Goal: Transaction & Acquisition: Purchase product/service

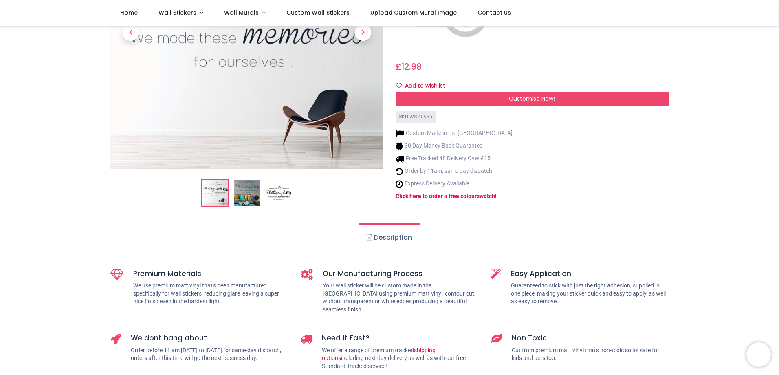
scroll to position [163, 0]
click at [254, 182] on img at bounding box center [247, 192] width 26 height 26
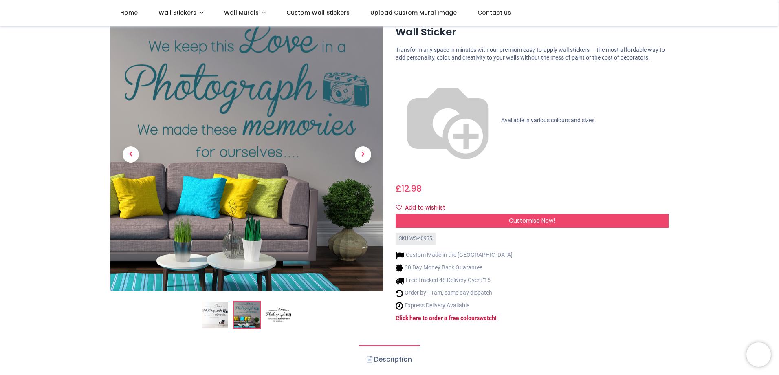
scroll to position [0, 0]
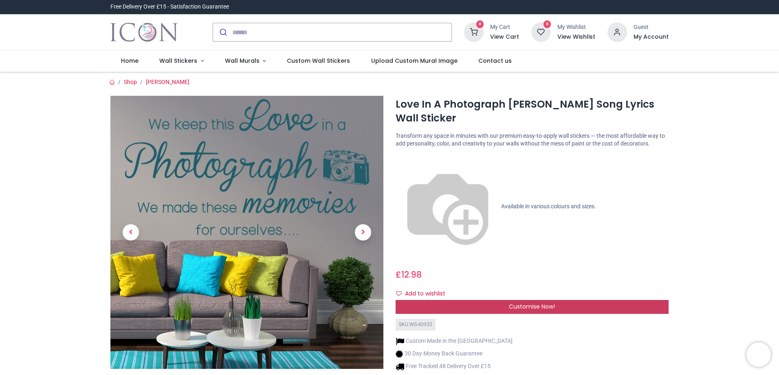
click at [471, 300] on div "Customise Now!" at bounding box center [531, 307] width 273 height 14
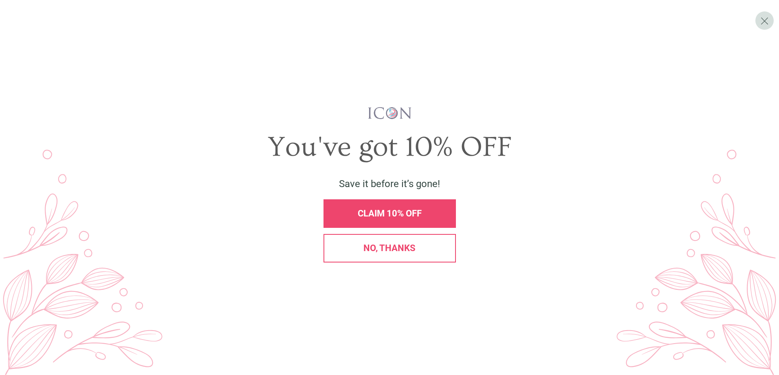
click at [396, 209] on span "CLAIM 10% OFF" at bounding box center [390, 213] width 64 height 10
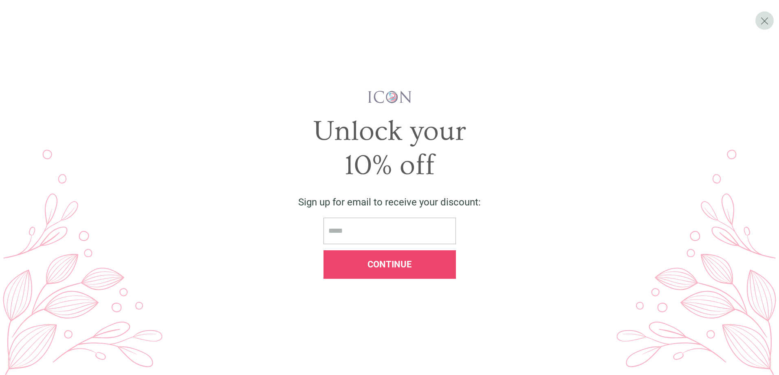
click at [391, 259] on span "Continue" at bounding box center [389, 264] width 44 height 10
drag, startPoint x: 773, startPoint y: 31, endPoint x: 770, endPoint y: 24, distance: 7.3
click at [772, 29] on div "X Unlock your 10% off Sign up for email to receive your discount: Continue" at bounding box center [389, 187] width 779 height 375
click at [769, 21] on div "X" at bounding box center [764, 20] width 18 height 18
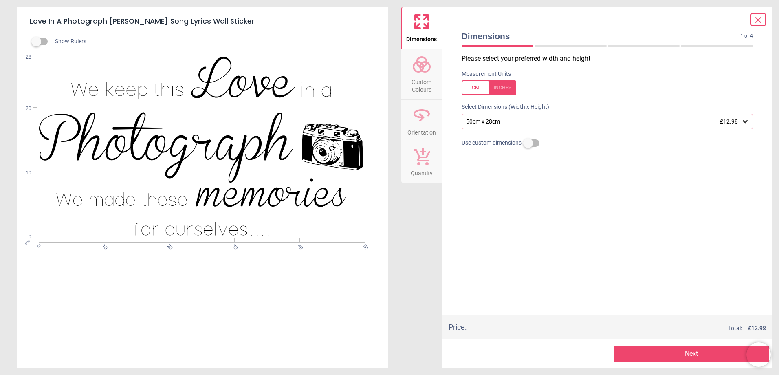
click at [577, 123] on div "50cm x 28cm £12.98" at bounding box center [603, 121] width 276 height 7
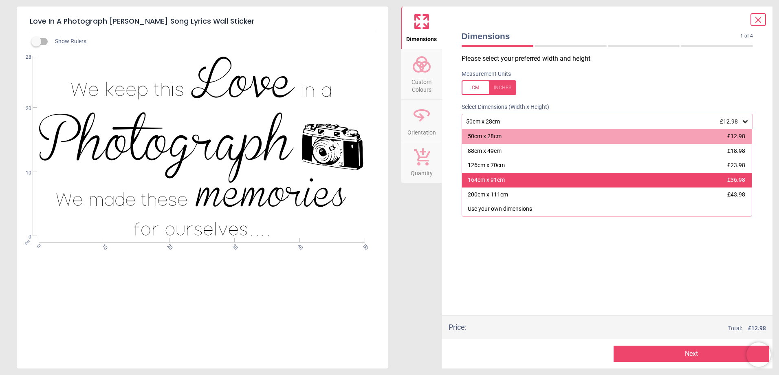
click at [568, 175] on div "164cm x 91cm £36.98" at bounding box center [607, 180] width 290 height 15
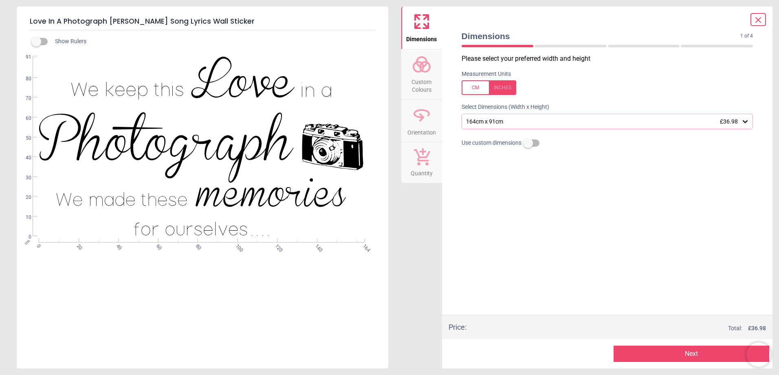
click at [552, 118] on div "164cm x 91cm £36.98" at bounding box center [607, 121] width 292 height 15
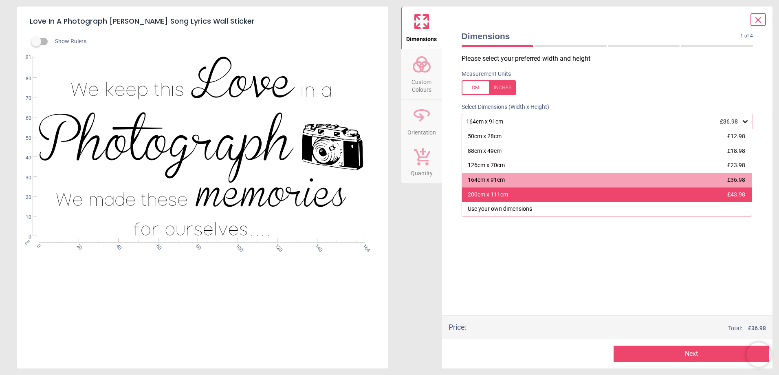
click at [532, 189] on div "200cm x 111cm £43.98" at bounding box center [607, 194] width 290 height 15
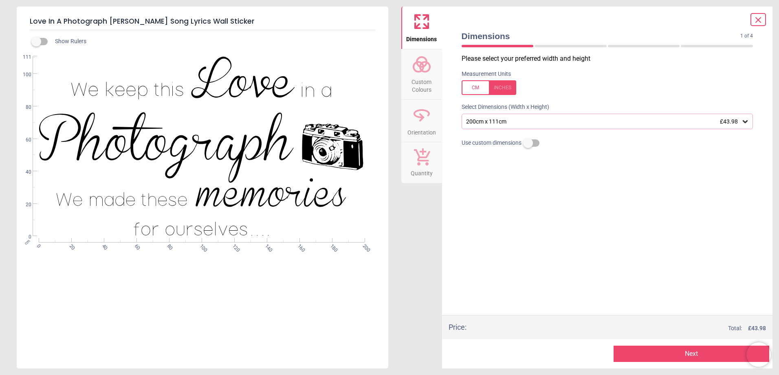
click at [516, 124] on div "200cm x 111cm £43.98" at bounding box center [603, 121] width 276 height 7
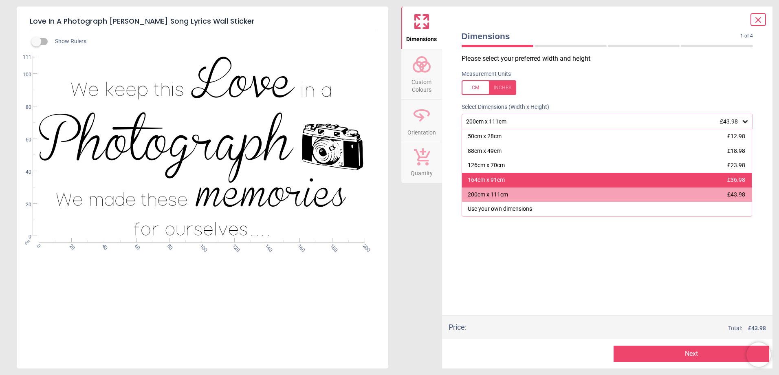
click at [511, 184] on div "164cm x 91cm £36.98" at bounding box center [607, 180] width 290 height 15
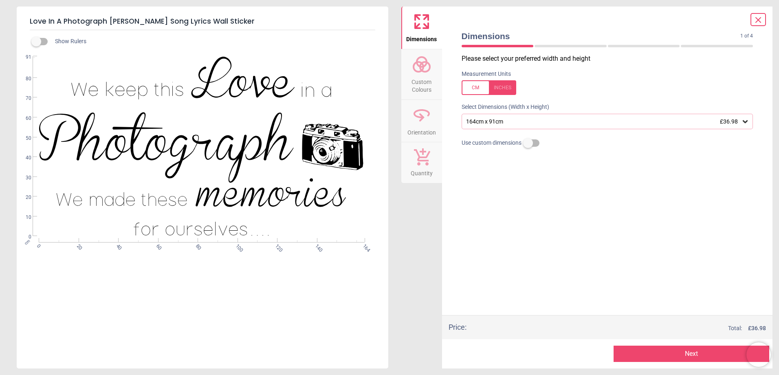
click at [563, 125] on div "164cm x 91cm £36.98" at bounding box center [603, 121] width 276 height 7
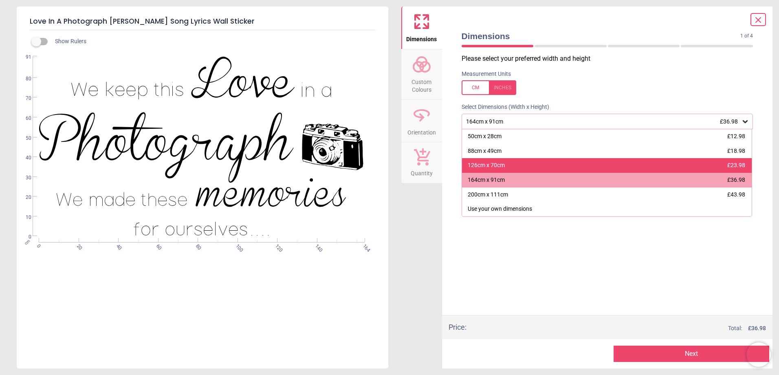
click at [540, 160] on div "126cm x 70cm £23.98" at bounding box center [607, 165] width 290 height 15
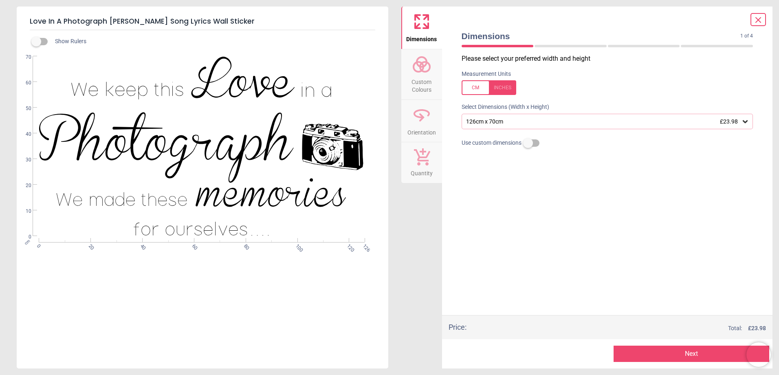
click at [551, 126] on div "126cm x 70cm £23.98" at bounding box center [607, 121] width 292 height 15
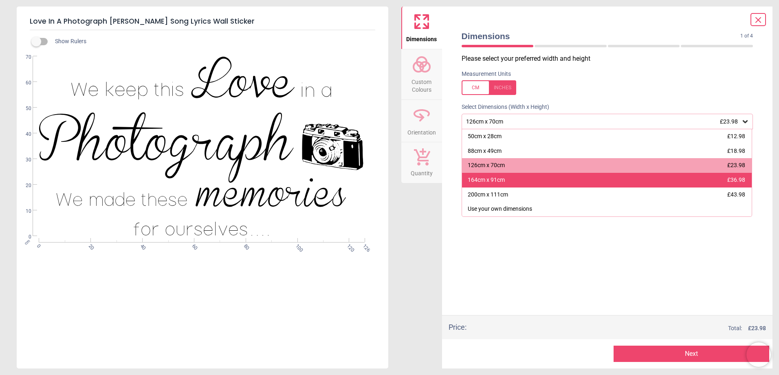
click at [529, 181] on div "164cm x 91cm £36.98" at bounding box center [607, 180] width 290 height 15
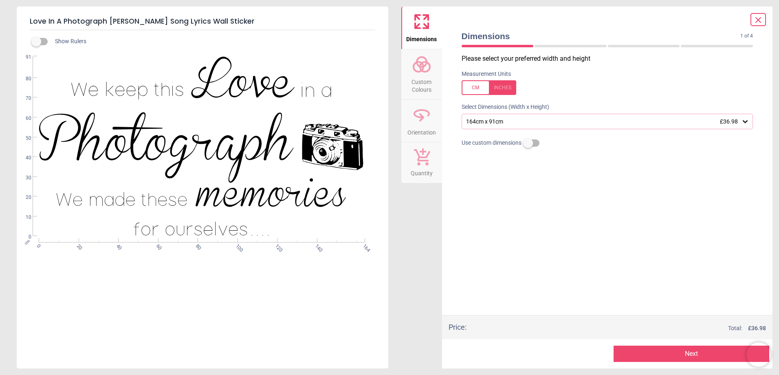
click at [530, 124] on div "164cm x 91cm £36.98" at bounding box center [603, 121] width 276 height 7
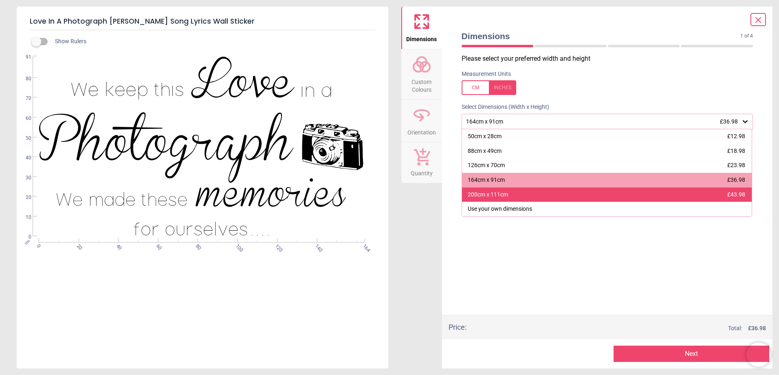
click at [513, 197] on div "200cm x 111cm £43.98" at bounding box center [607, 194] width 290 height 15
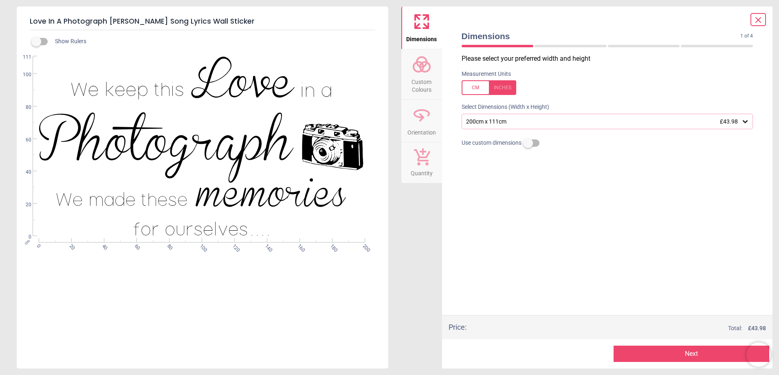
click at [468, 123] on div "200cm x 111cm £43.98" at bounding box center [603, 121] width 276 height 7
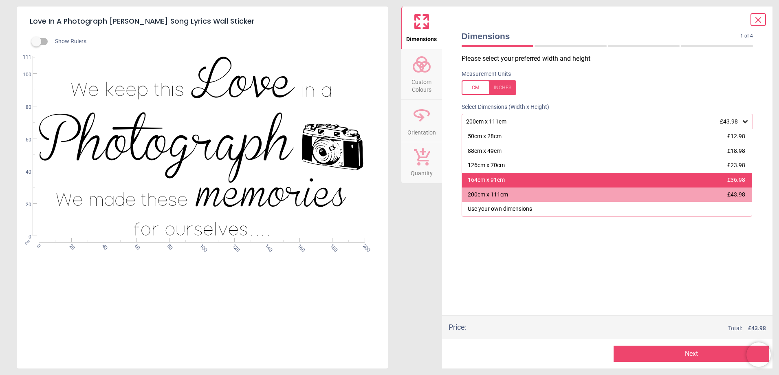
click at [471, 176] on div "164cm x 91cm £36.98" at bounding box center [607, 180] width 290 height 15
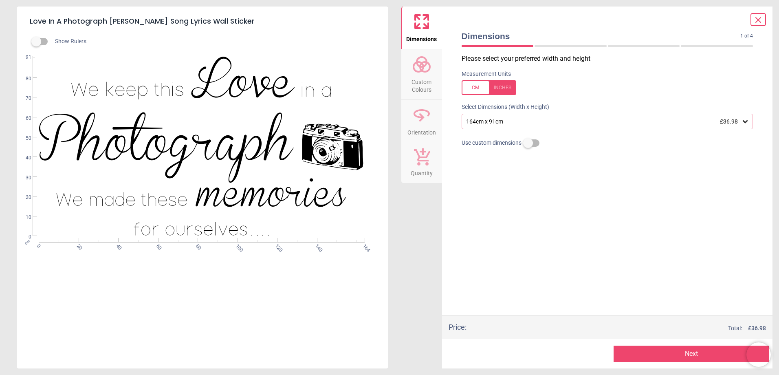
click at [411, 78] on span "Custom Colours" at bounding box center [421, 84] width 39 height 20
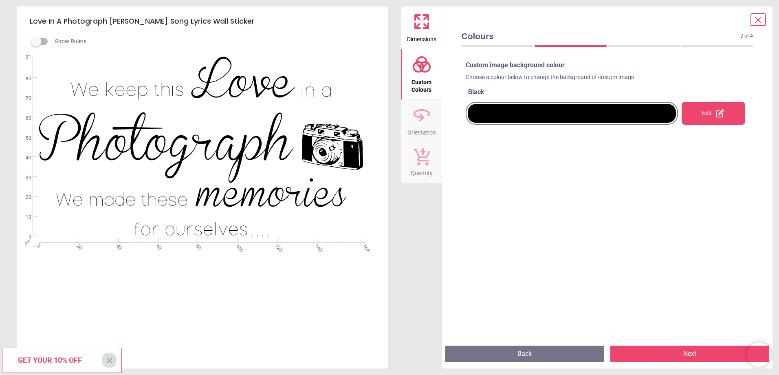
click at [428, 134] on span "Orientation" at bounding box center [421, 131] width 29 height 12
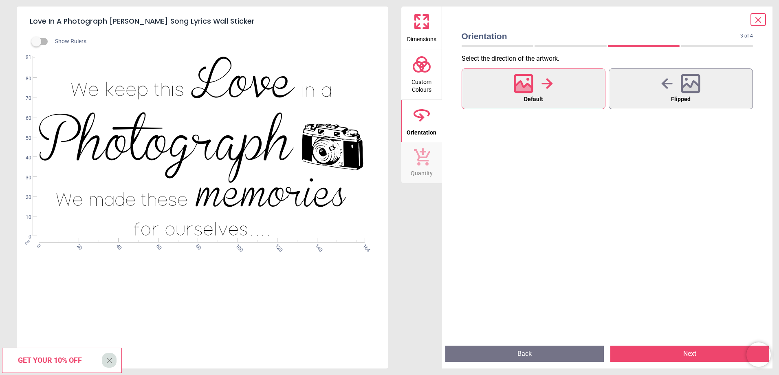
click at [424, 154] on icon at bounding box center [421, 156] width 17 height 18
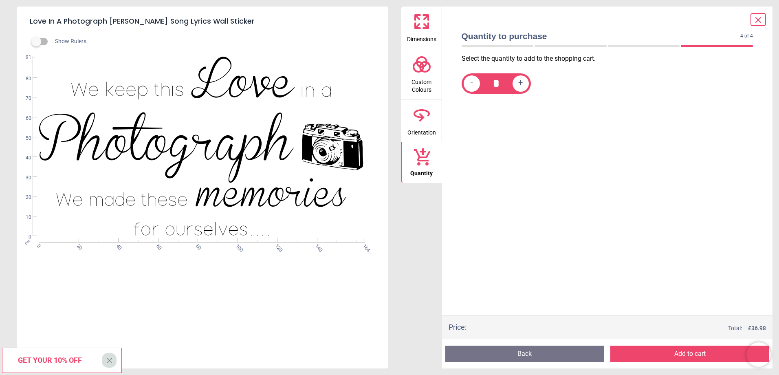
click at [424, 119] on icon at bounding box center [422, 115] width 20 height 20
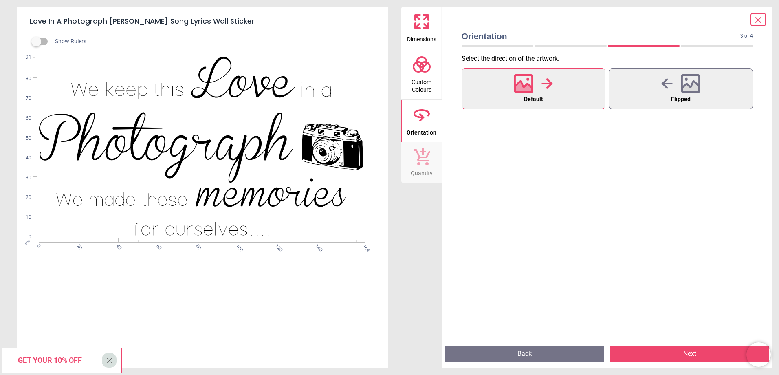
click at [411, 16] on button "Dimensions" at bounding box center [421, 28] width 41 height 42
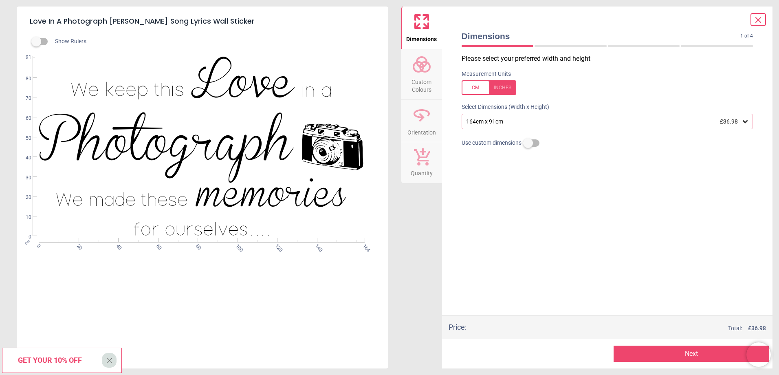
click at [633, 349] on button "Next" at bounding box center [691, 353] width 156 height 16
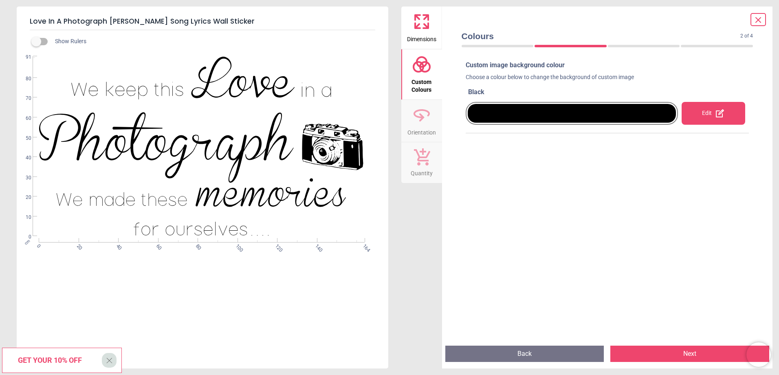
click at [637, 356] on button "Next" at bounding box center [689, 353] width 159 height 16
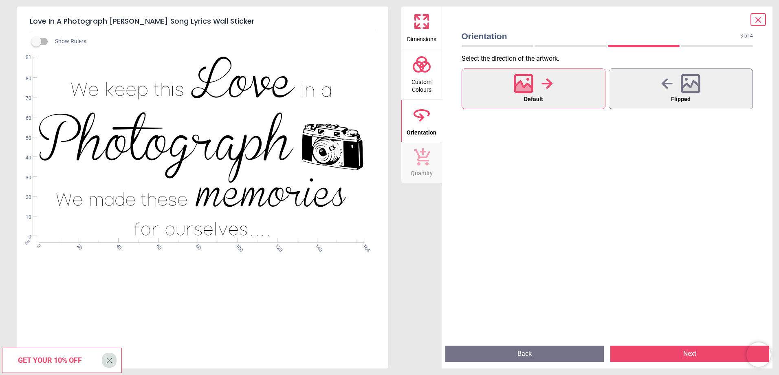
click at [637, 356] on button "Next" at bounding box center [689, 353] width 159 height 16
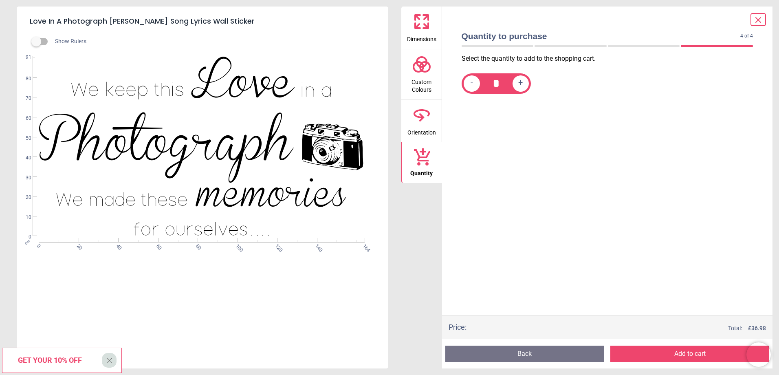
click at [316, 145] on div "WS-40935 Created with Snap null" at bounding box center [202, 146] width 370 height 180
click at [434, 26] on button "Dimensions" at bounding box center [421, 28] width 41 height 42
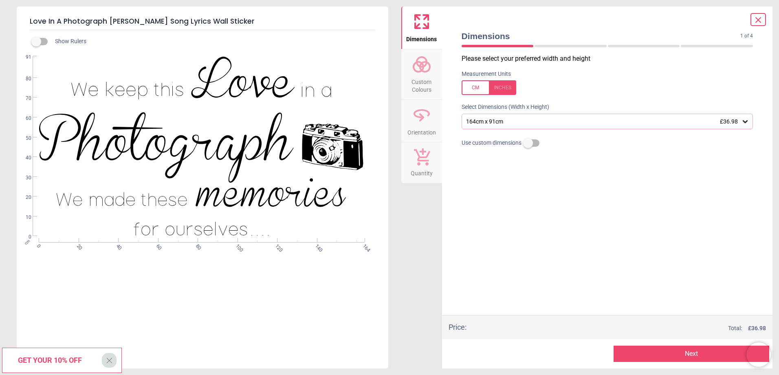
click at [491, 124] on div "164cm x 91cm £36.98" at bounding box center [603, 121] width 276 height 7
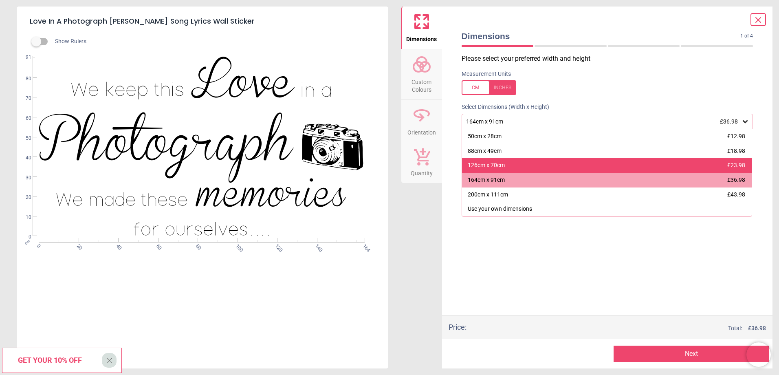
click at [487, 165] on div "126cm x 70cm" at bounding box center [486, 165] width 37 height 8
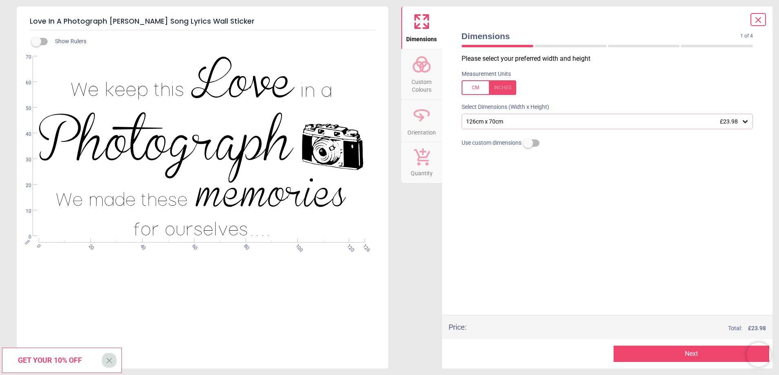
click at [641, 114] on div "126cm x 70cm £23.98" at bounding box center [607, 121] width 292 height 15
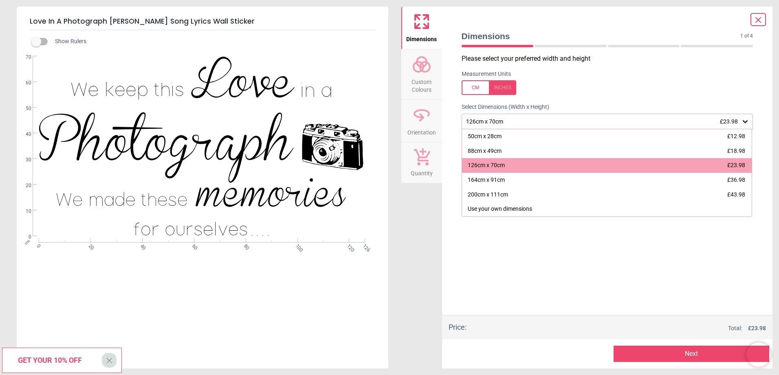
click at [643, 243] on div "Please select your preferred width and height Measurement Units Select Dimensio…" at bounding box center [607, 184] width 305 height 261
click at [645, 234] on div "Please select your preferred width and height Measurement Units Select Dimensio…" at bounding box center [607, 184] width 305 height 261
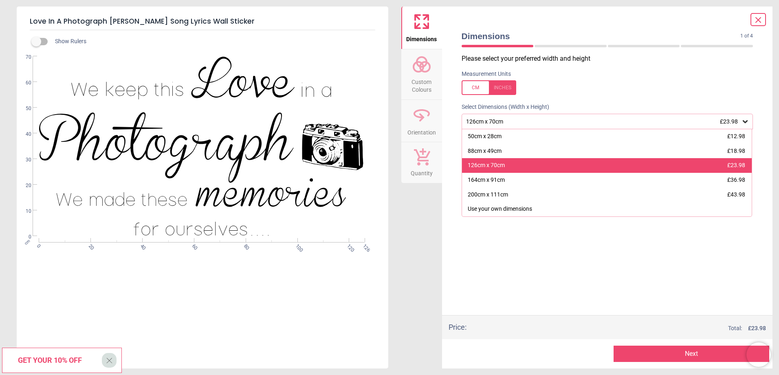
click at [546, 167] on div "126cm x 70cm £23.98" at bounding box center [607, 165] width 290 height 15
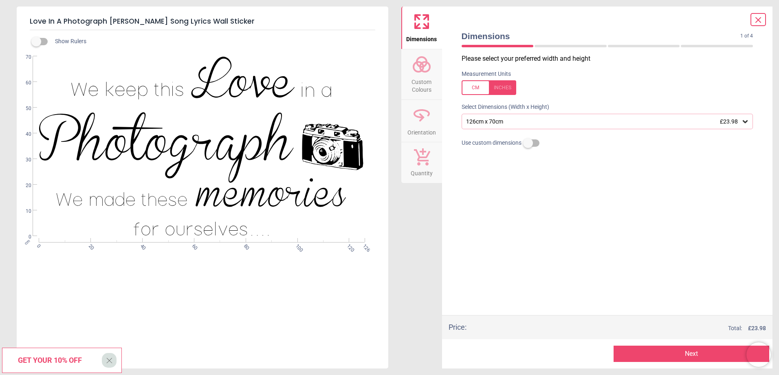
click at [672, 347] on button "Next" at bounding box center [691, 353] width 156 height 16
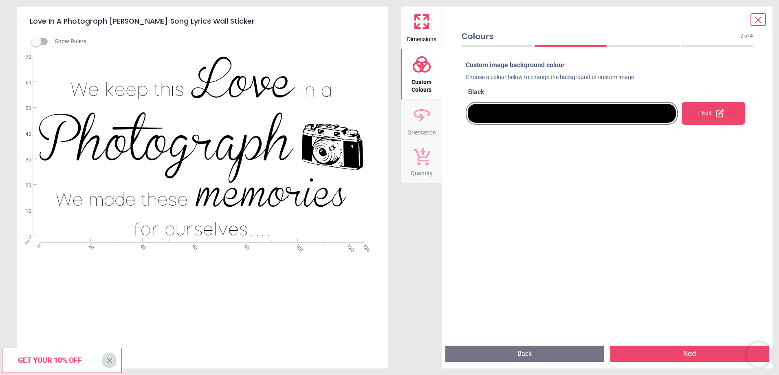
click at [669, 349] on button "Next" at bounding box center [689, 353] width 159 height 16
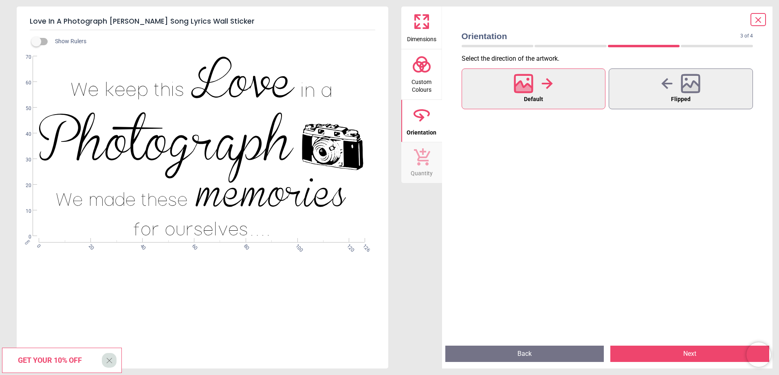
click at [669, 349] on button "Next" at bounding box center [689, 353] width 159 height 16
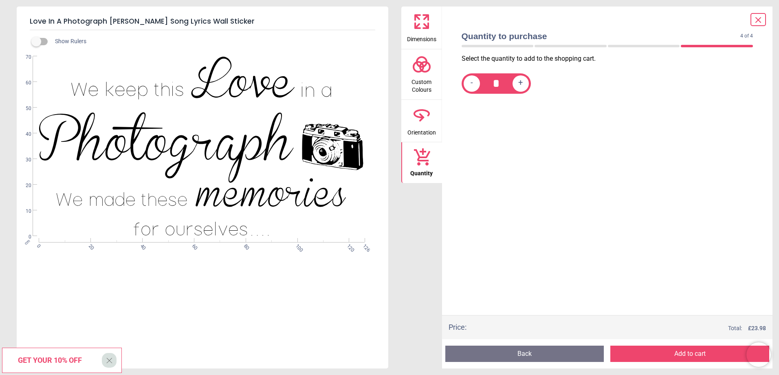
click at [669, 349] on button "Add to cart" at bounding box center [689, 353] width 159 height 16
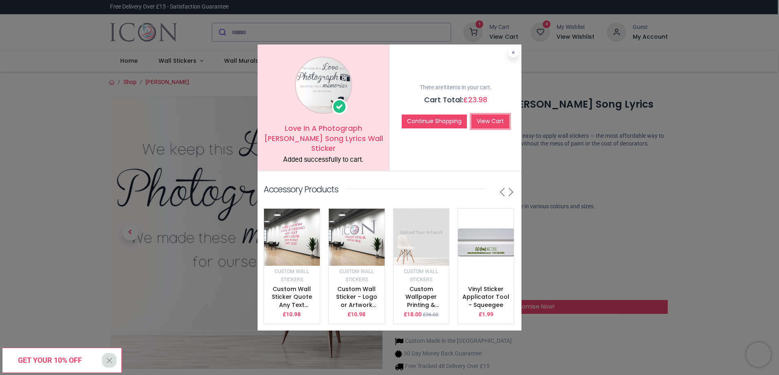
click at [475, 122] on link "View Cart" at bounding box center [490, 121] width 38 height 14
